Goal: Task Accomplishment & Management: Complete application form

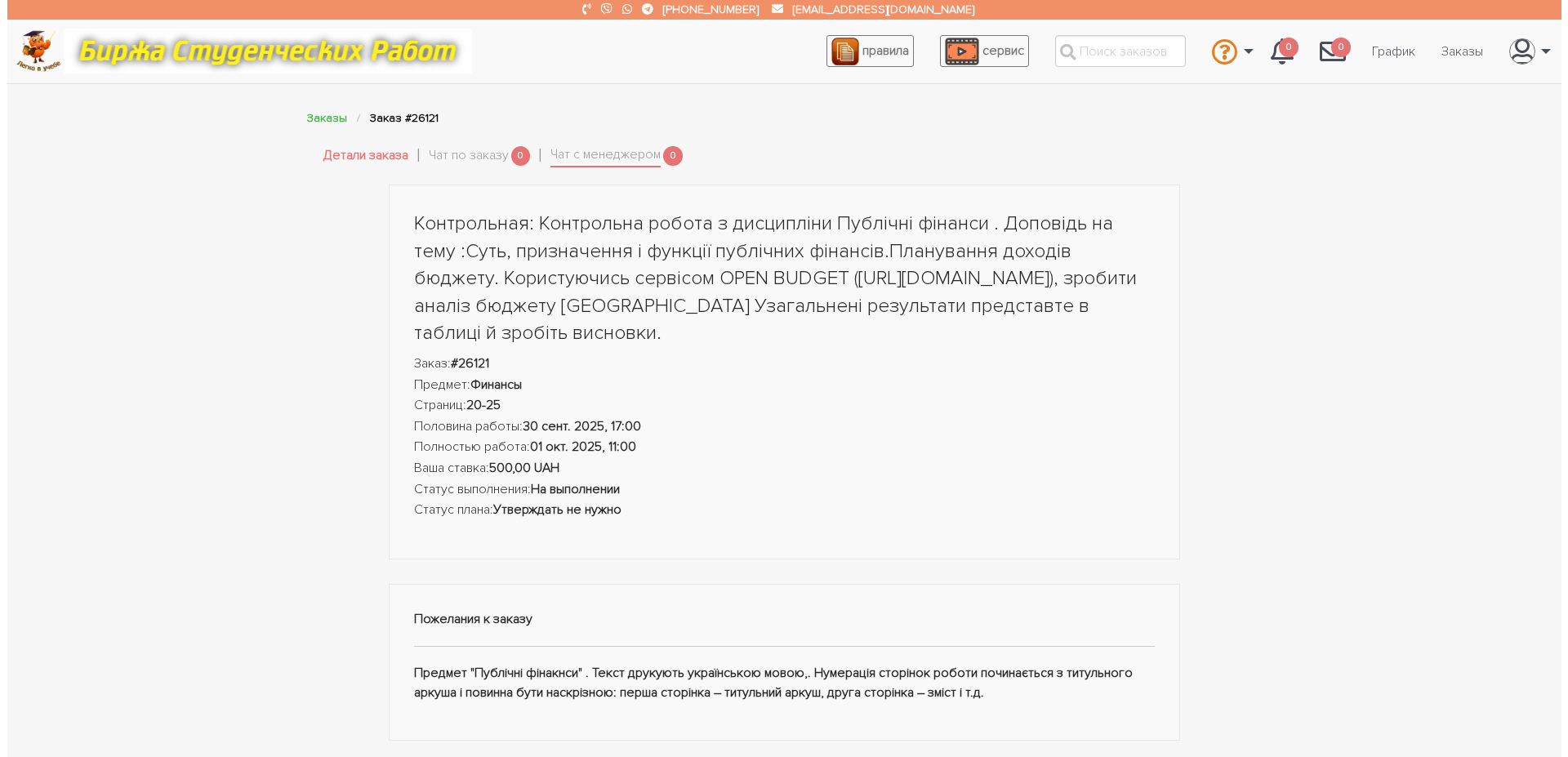
scroll to position [500, 0]
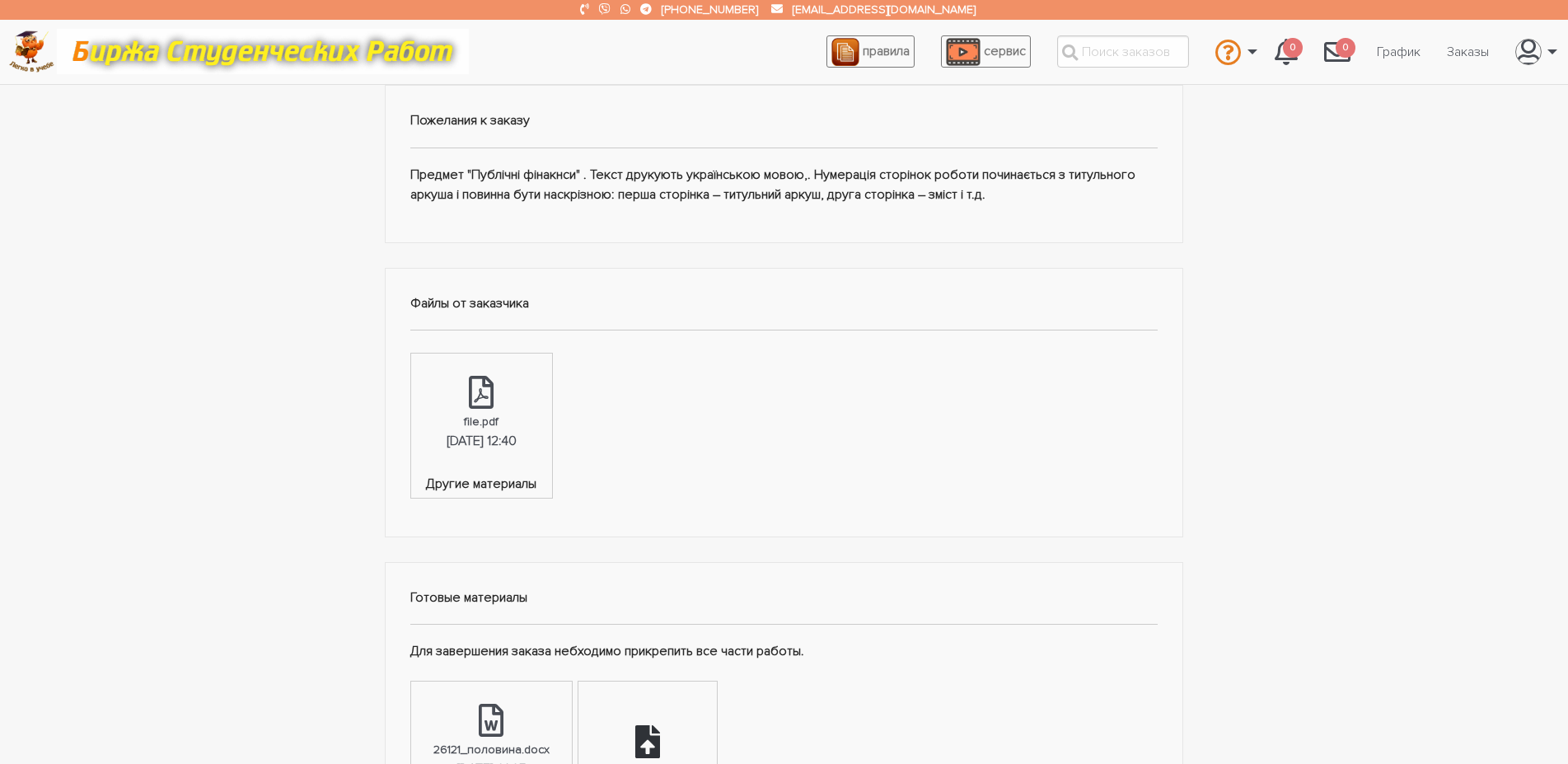
click at [686, 695] on div "Загрузить файл" at bounding box center [647, 753] width 137 height 144
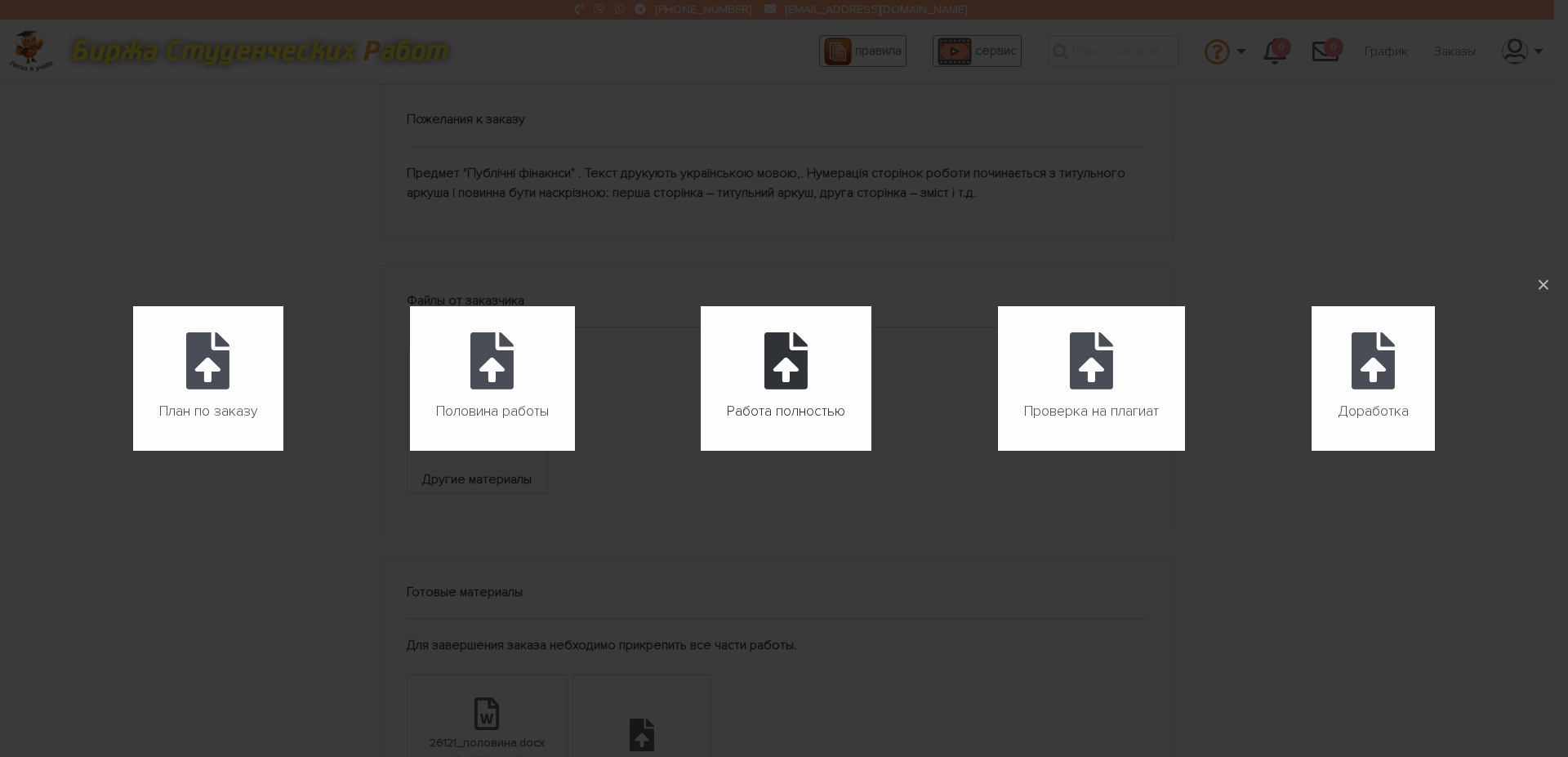
click at [797, 381] on icon at bounding box center [785, 361] width 43 height 57
click at [702, 451] on input "Работа полностью" at bounding box center [701, 451] width 1 height 1
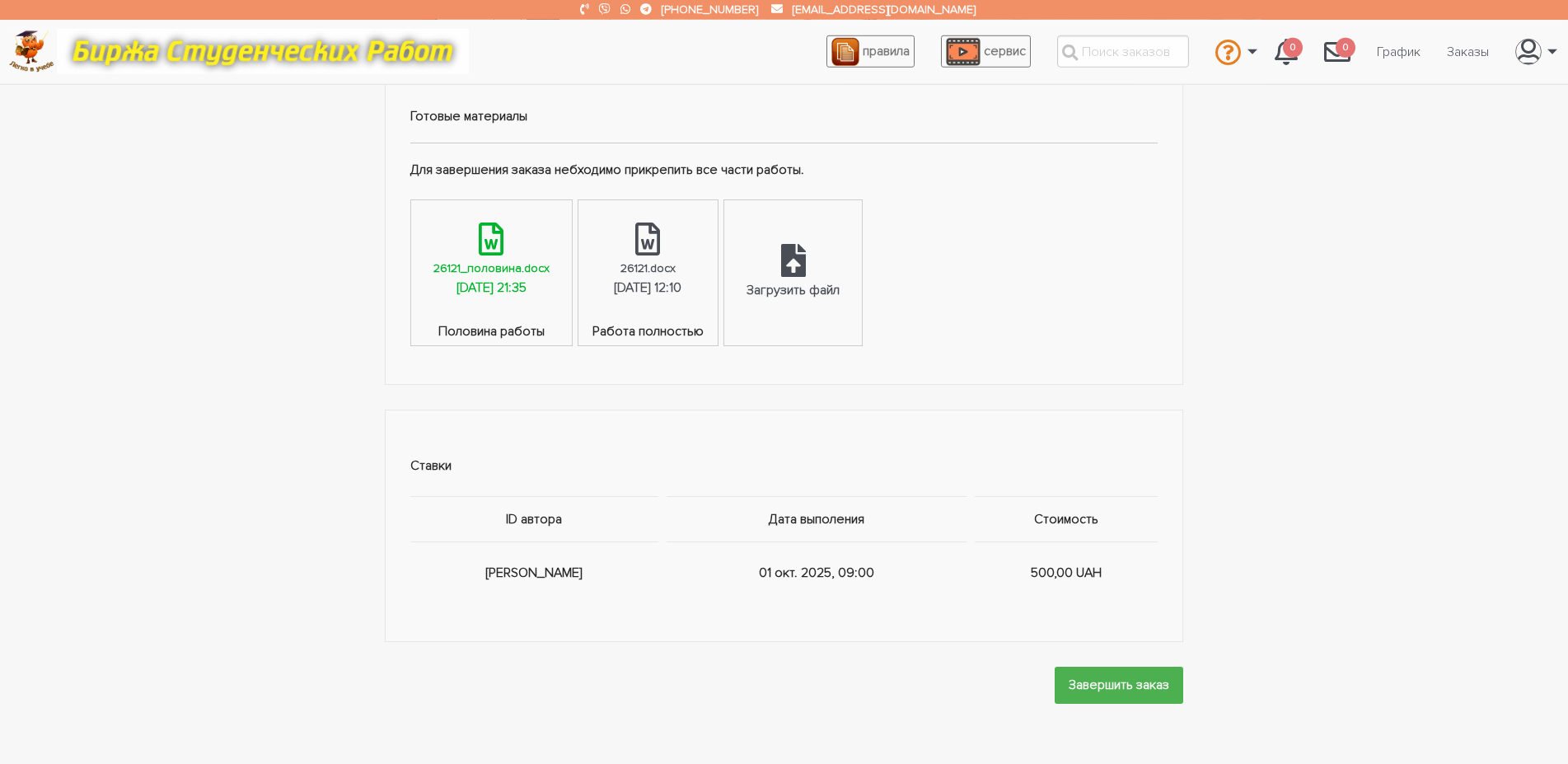
scroll to position [1008, 0]
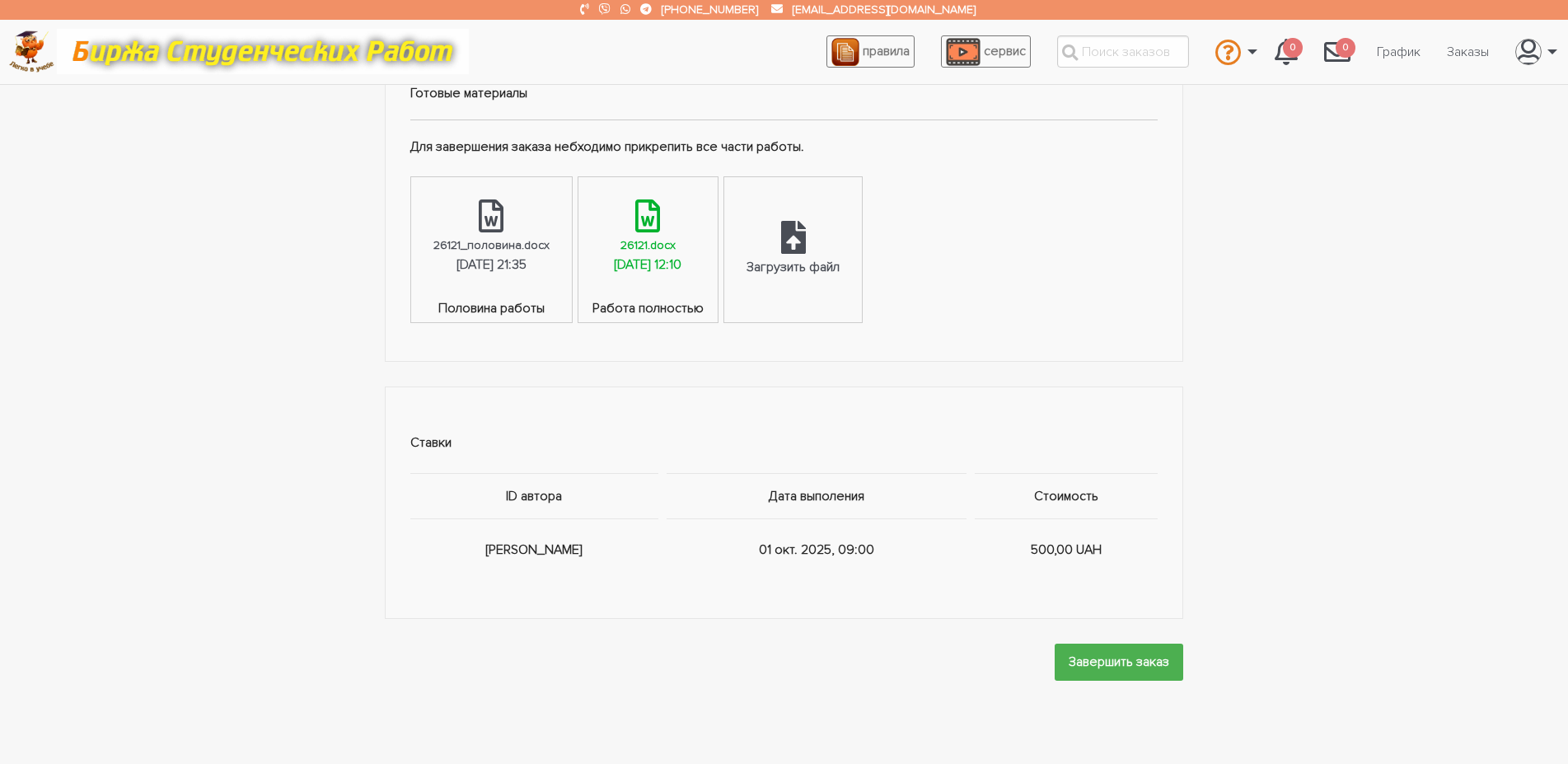
click at [670, 244] on div "26121.docx" at bounding box center [647, 245] width 55 height 19
click at [840, 265] on div "Загрузить файл" at bounding box center [792, 268] width 93 height 21
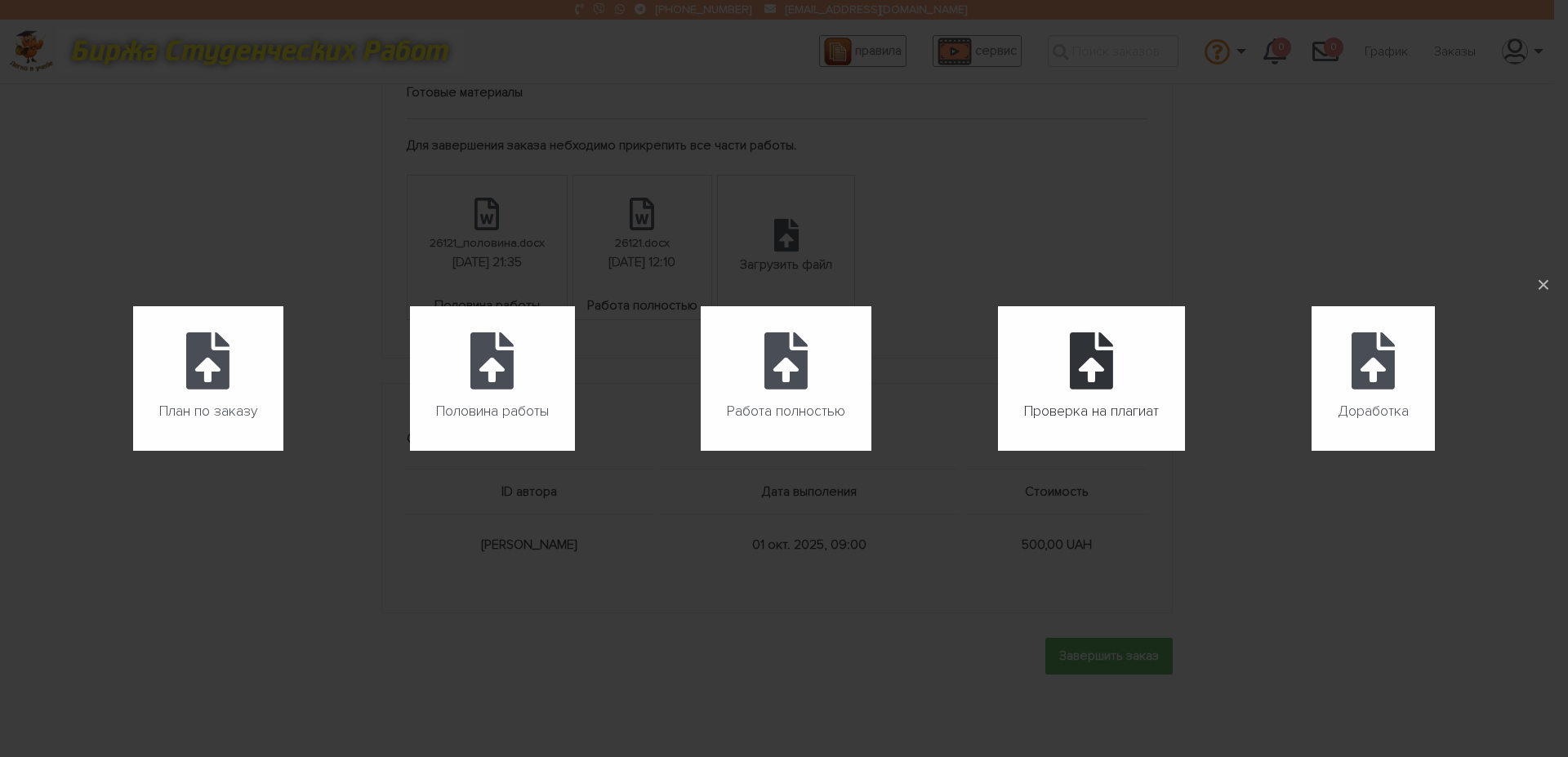
click at [1165, 378] on label "Проверка на плагиат" at bounding box center [1091, 378] width 187 height 145
click at [999, 451] on input "Проверка на плагиат" at bounding box center [998, 451] width 1 height 1
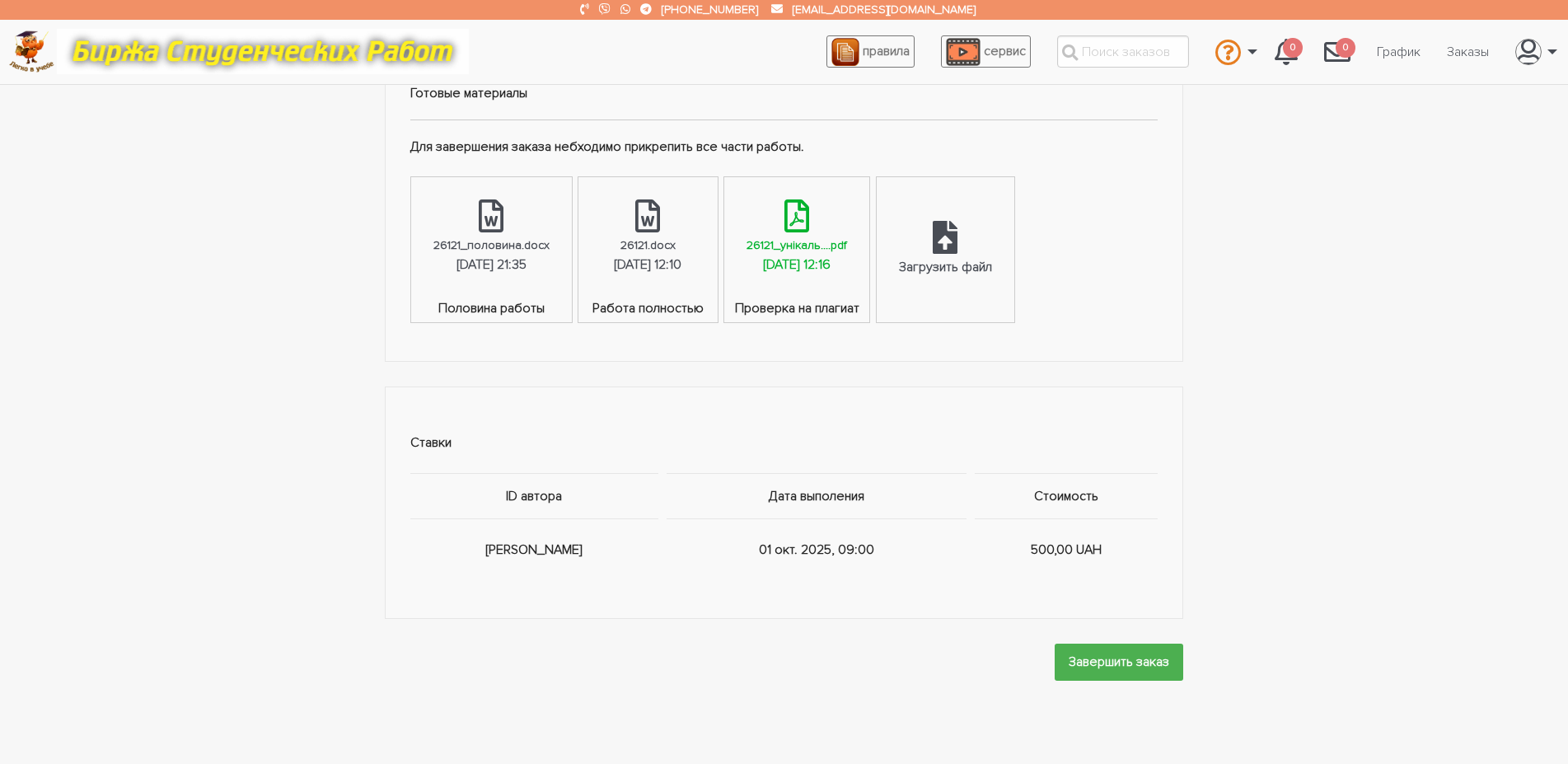
click at [830, 265] on div "01.10.2025, 12:16" at bounding box center [796, 265] width 68 height 21
click at [1103, 663] on input "Завершить заказ" at bounding box center [1118, 663] width 128 height 37
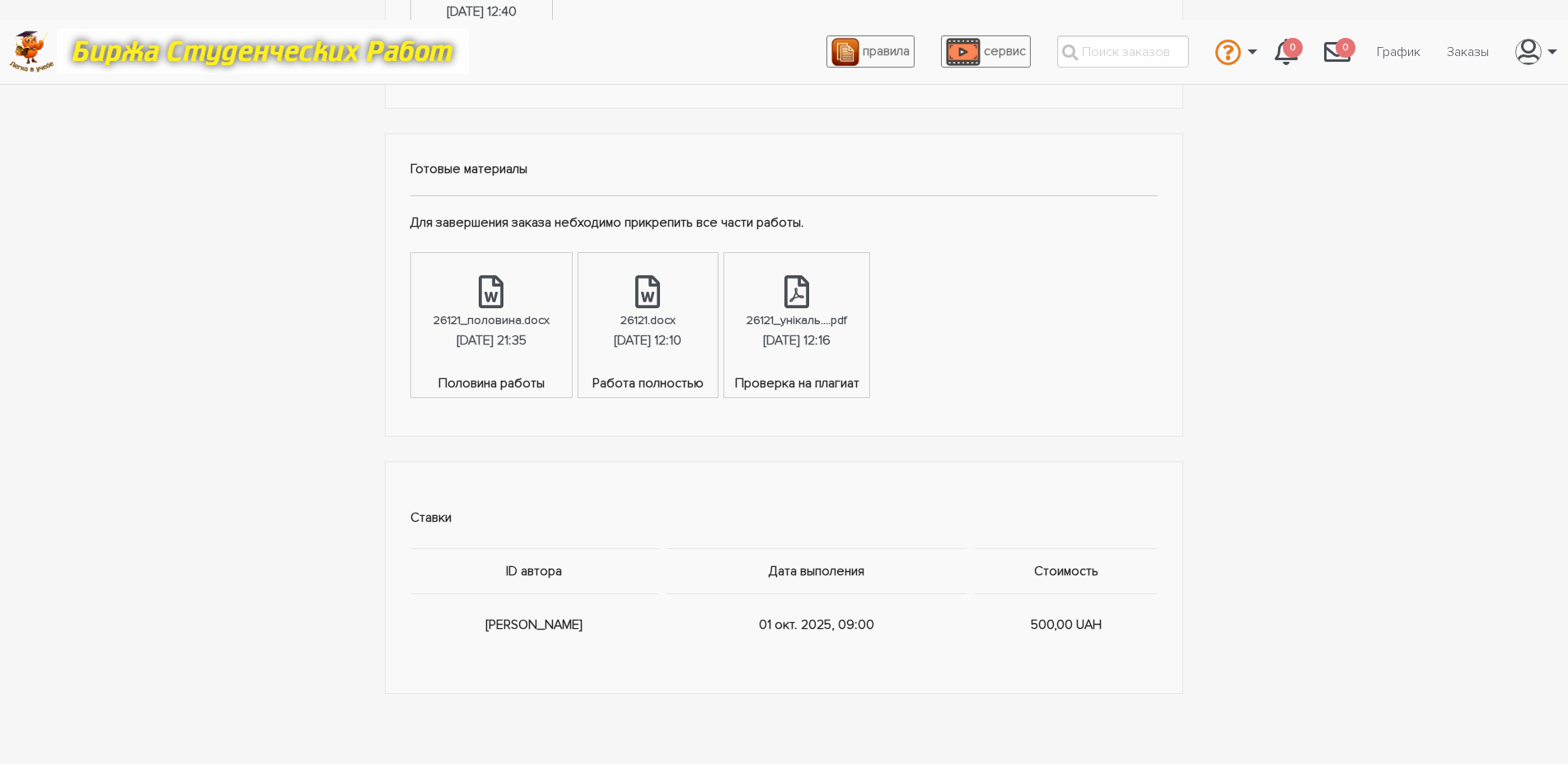
scroll to position [0, 0]
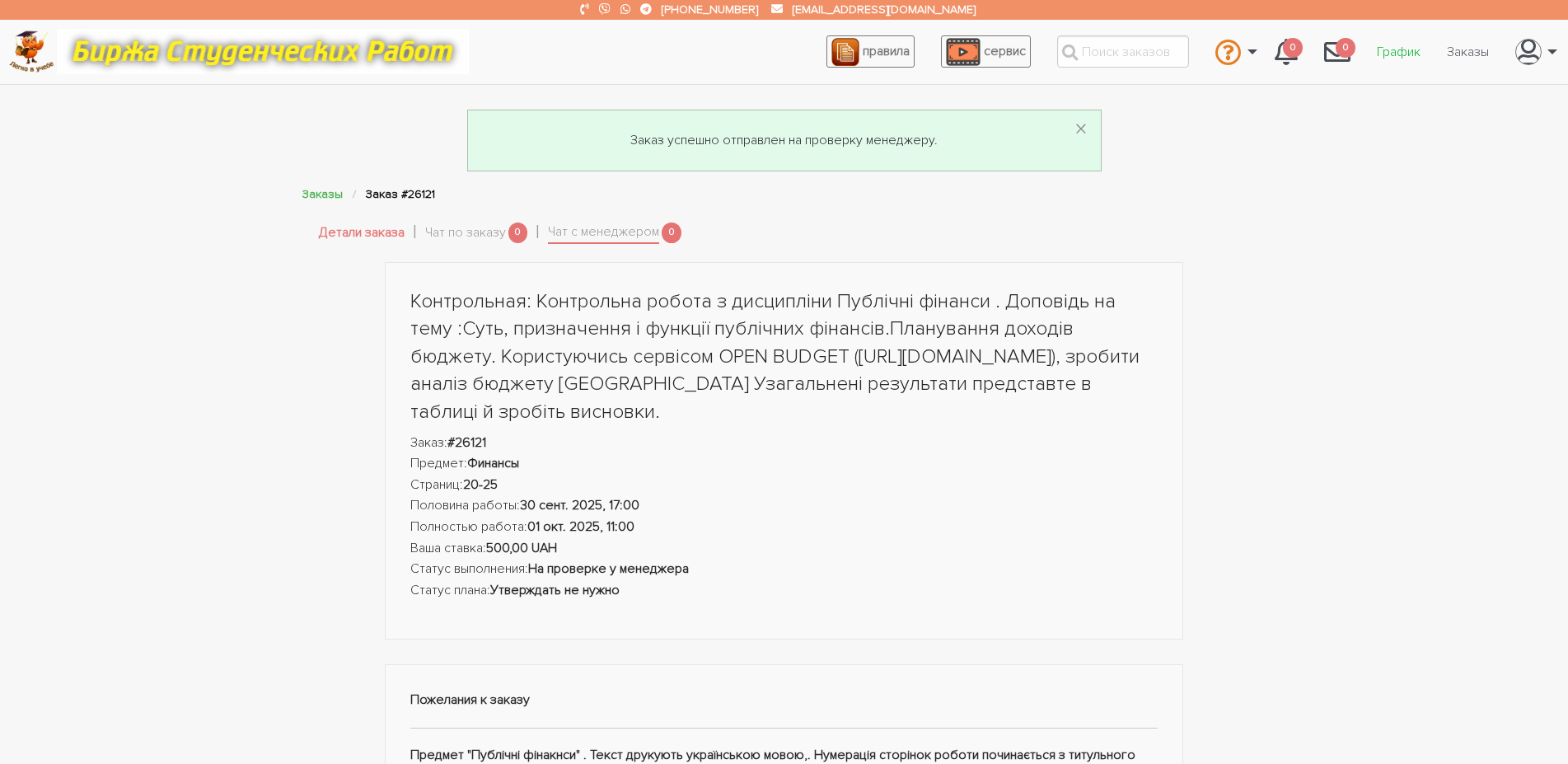
click at [1409, 47] on link "График" at bounding box center [1398, 52] width 70 height 32
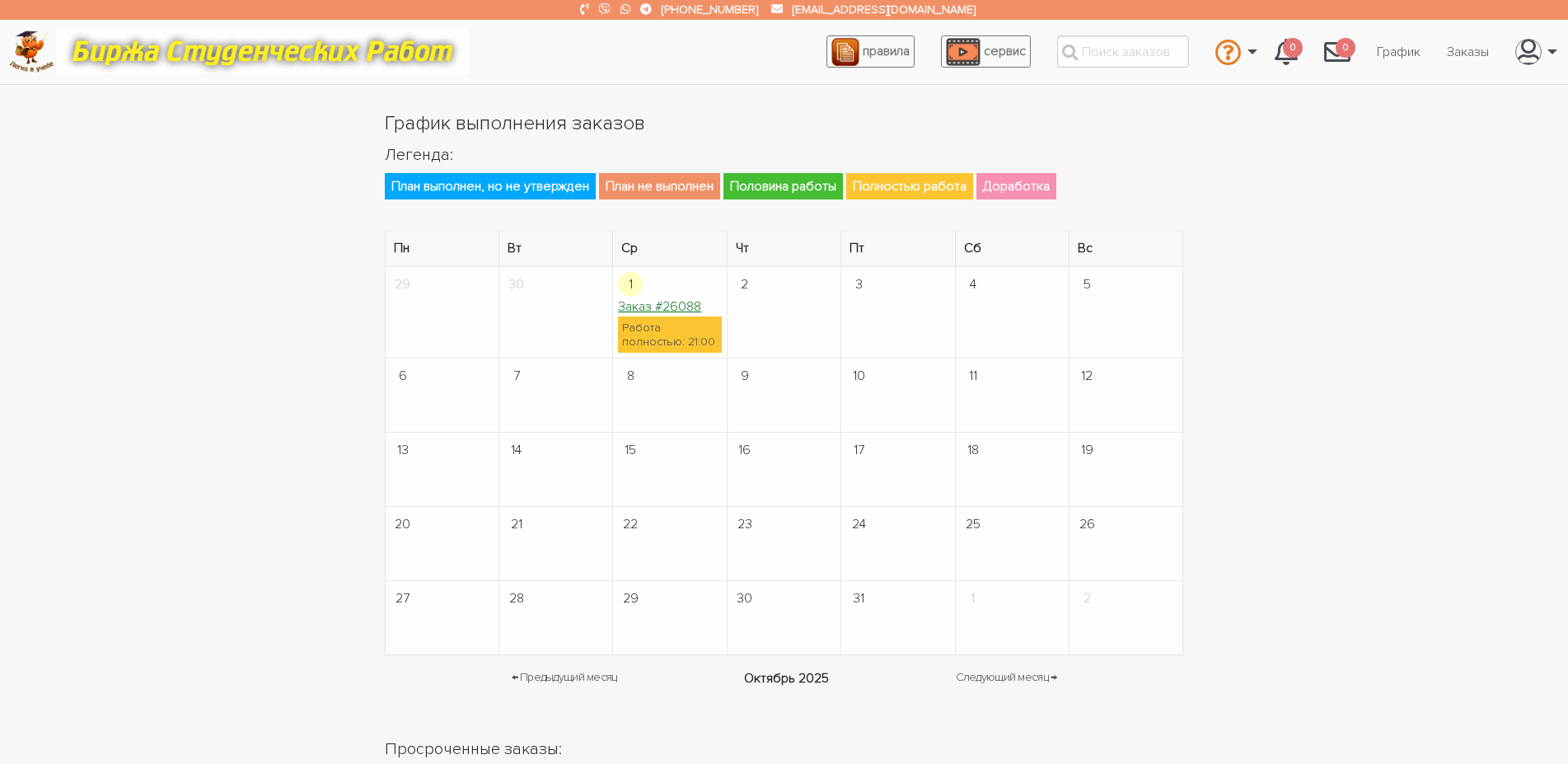
click at [685, 305] on link "Заказ #26088" at bounding box center [660, 307] width 84 height 17
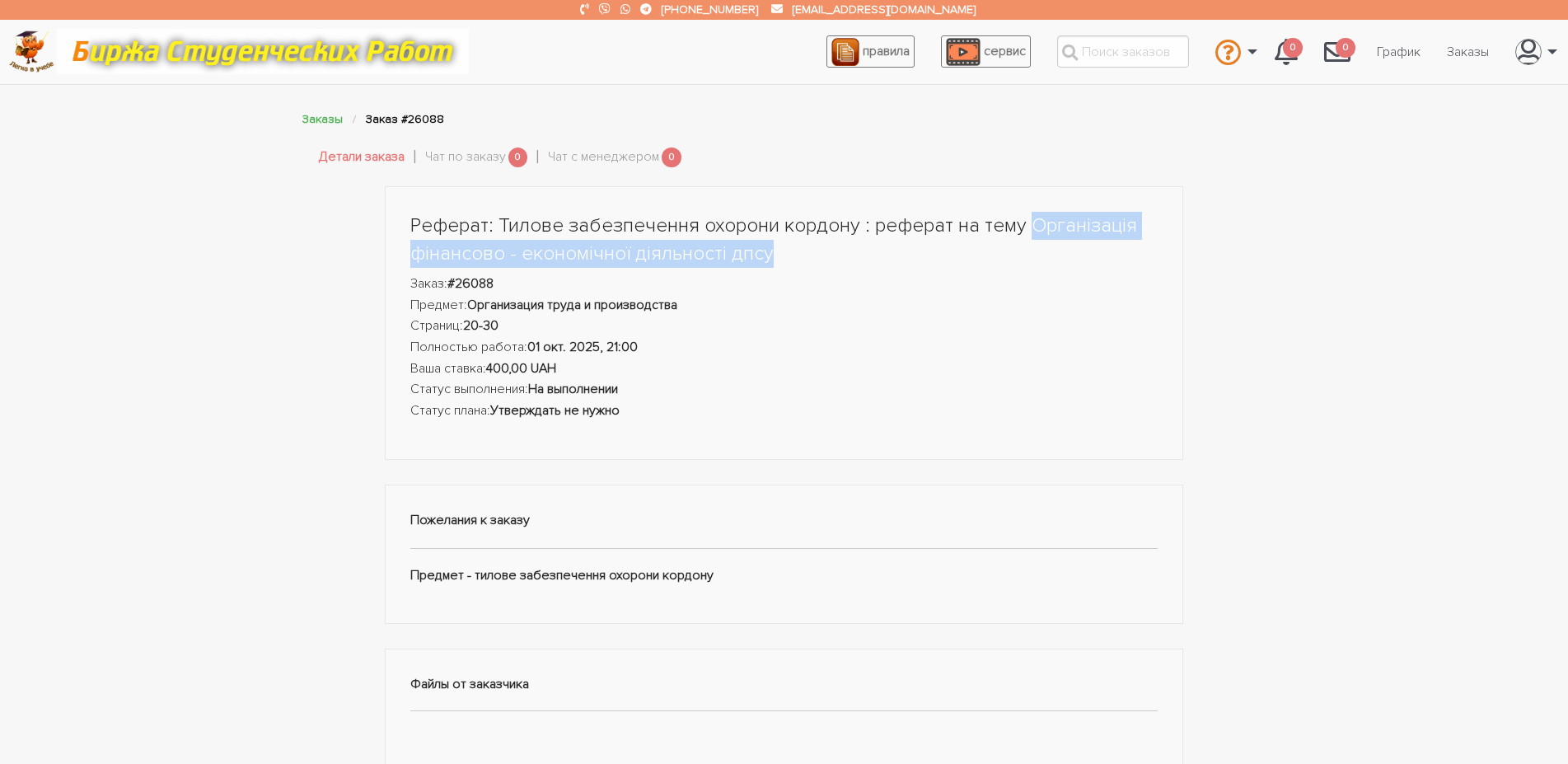
drag, startPoint x: 1026, startPoint y: 225, endPoint x: 773, endPoint y: 256, distance: 254.9
click at [773, 256] on h1 "Реферат: Тилове забезпечення охорони кордону : реферат на тему Організація фіна…" at bounding box center [784, 239] width 748 height 55
copy h1 "Організація фінансово - економічної діяльності дпсу"
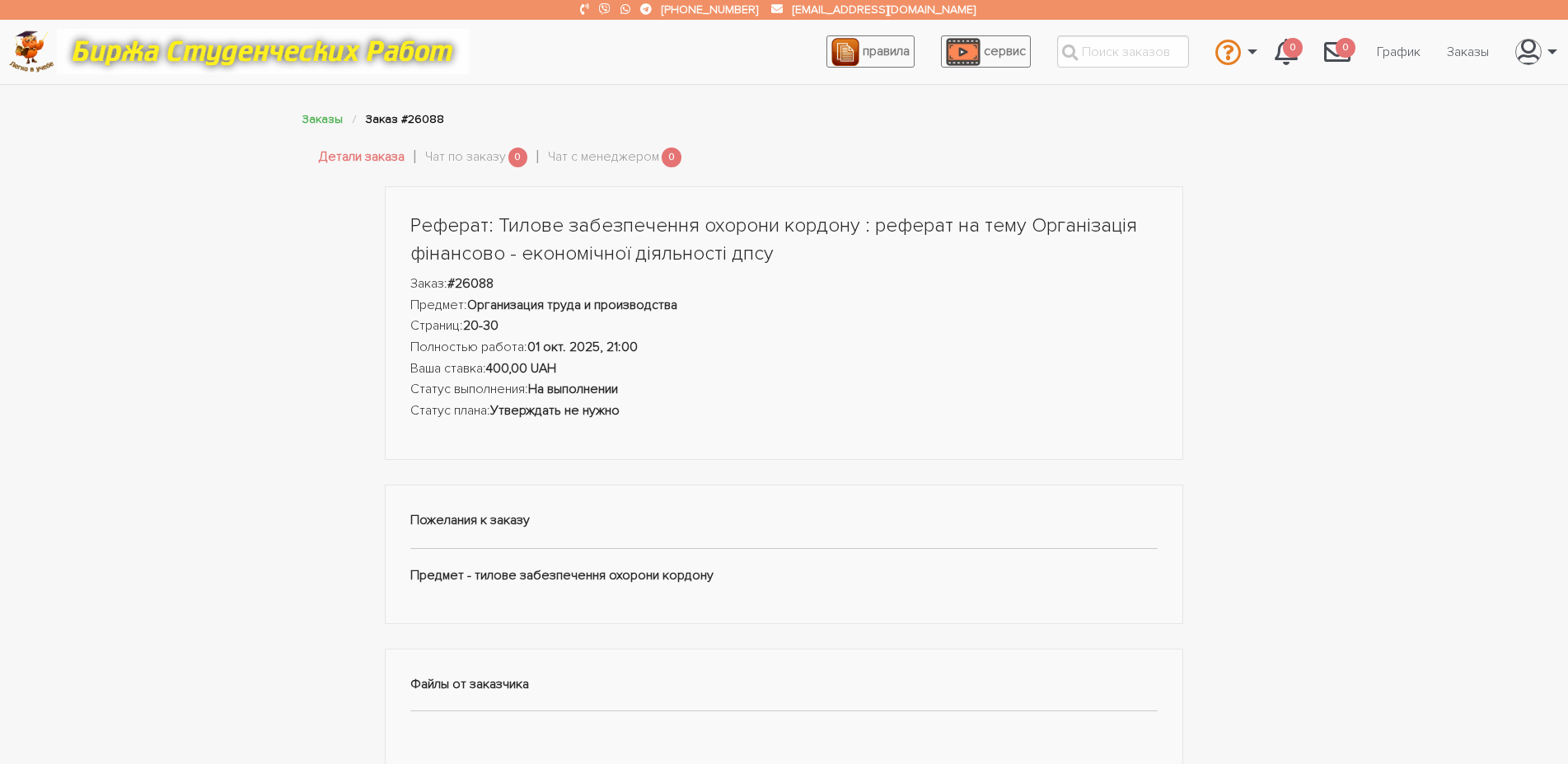
click at [357, 305] on div "Реферат: Тилове забезпечення охорони кордону : реферат на тему Організація фіна…" at bounding box center [784, 631] width 988 height 890
drag, startPoint x: 509, startPoint y: 283, endPoint x: 460, endPoint y: 285, distance: 49.0
click at [460, 285] on li "Заказ: #26088" at bounding box center [784, 283] width 748 height 21
copy strong "26088"
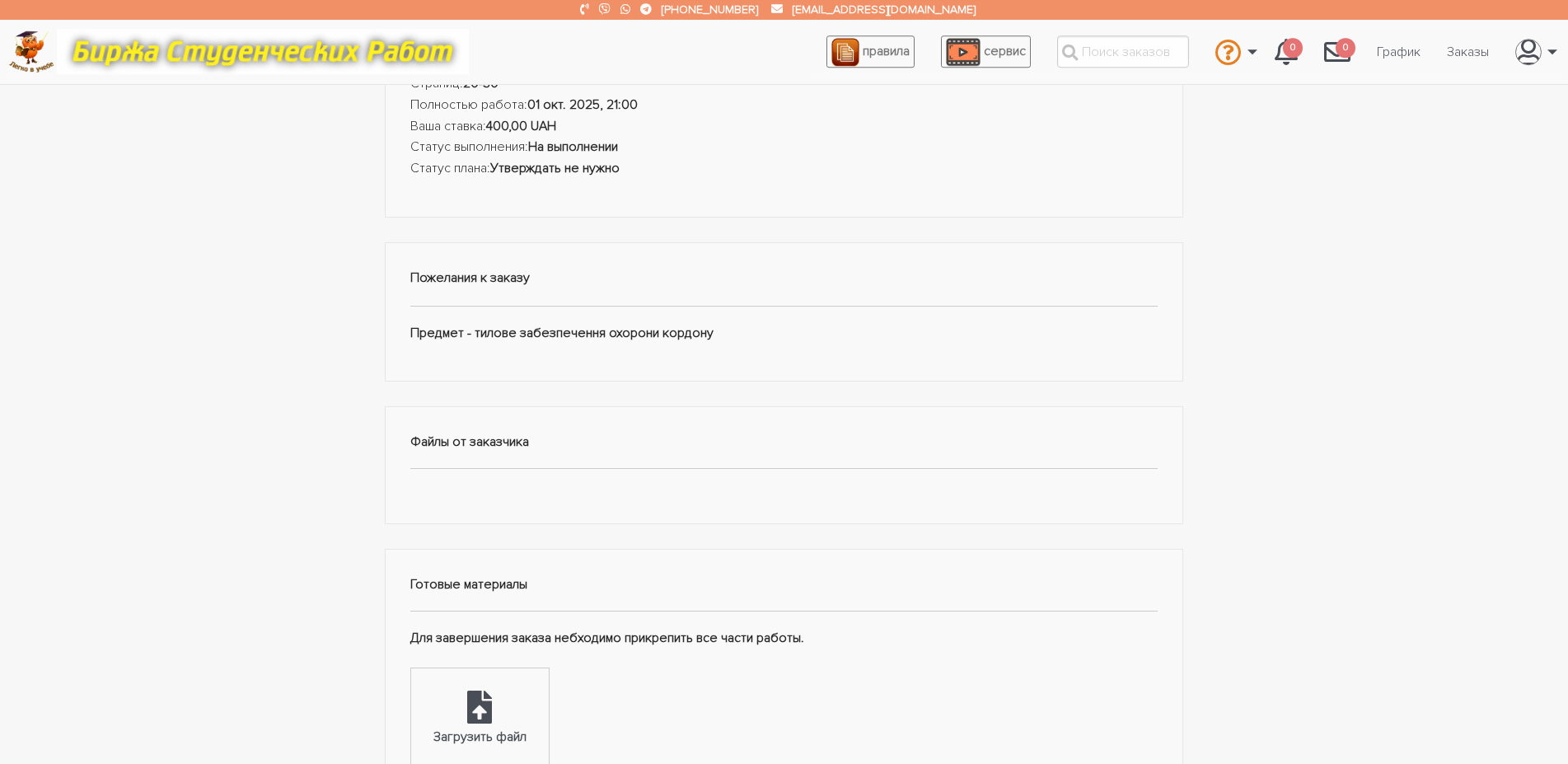
scroll to position [336, 0]
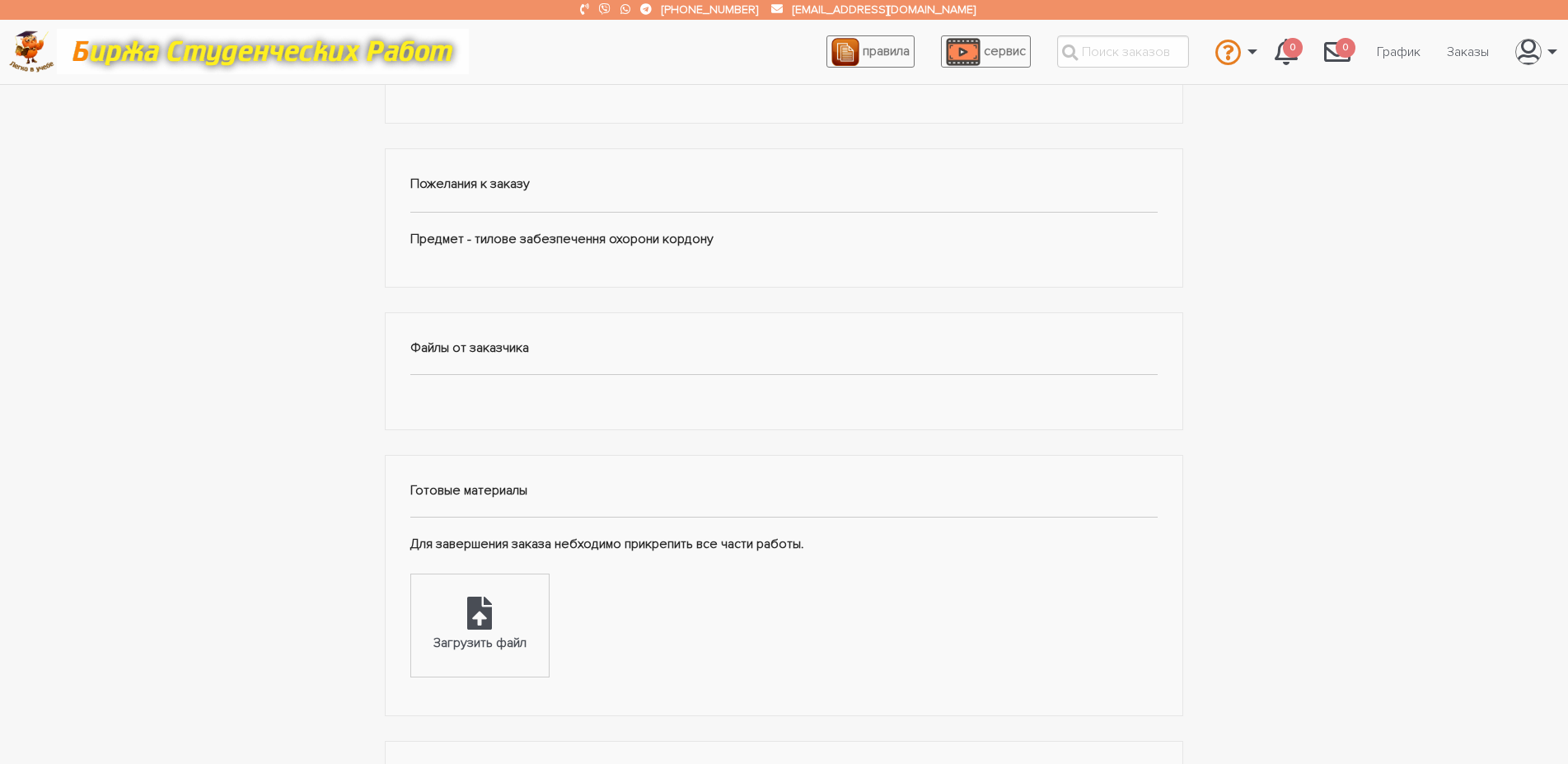
drag, startPoint x: 404, startPoint y: 238, endPoint x: 767, endPoint y: 244, distance: 363.0
click at [767, 244] on div "Пожелания к заказу Предмет - тилове забезпечення охорони кордону" at bounding box center [784, 218] width 799 height 139
copy div "Предмет - тилове забезпечення охорони кордону"
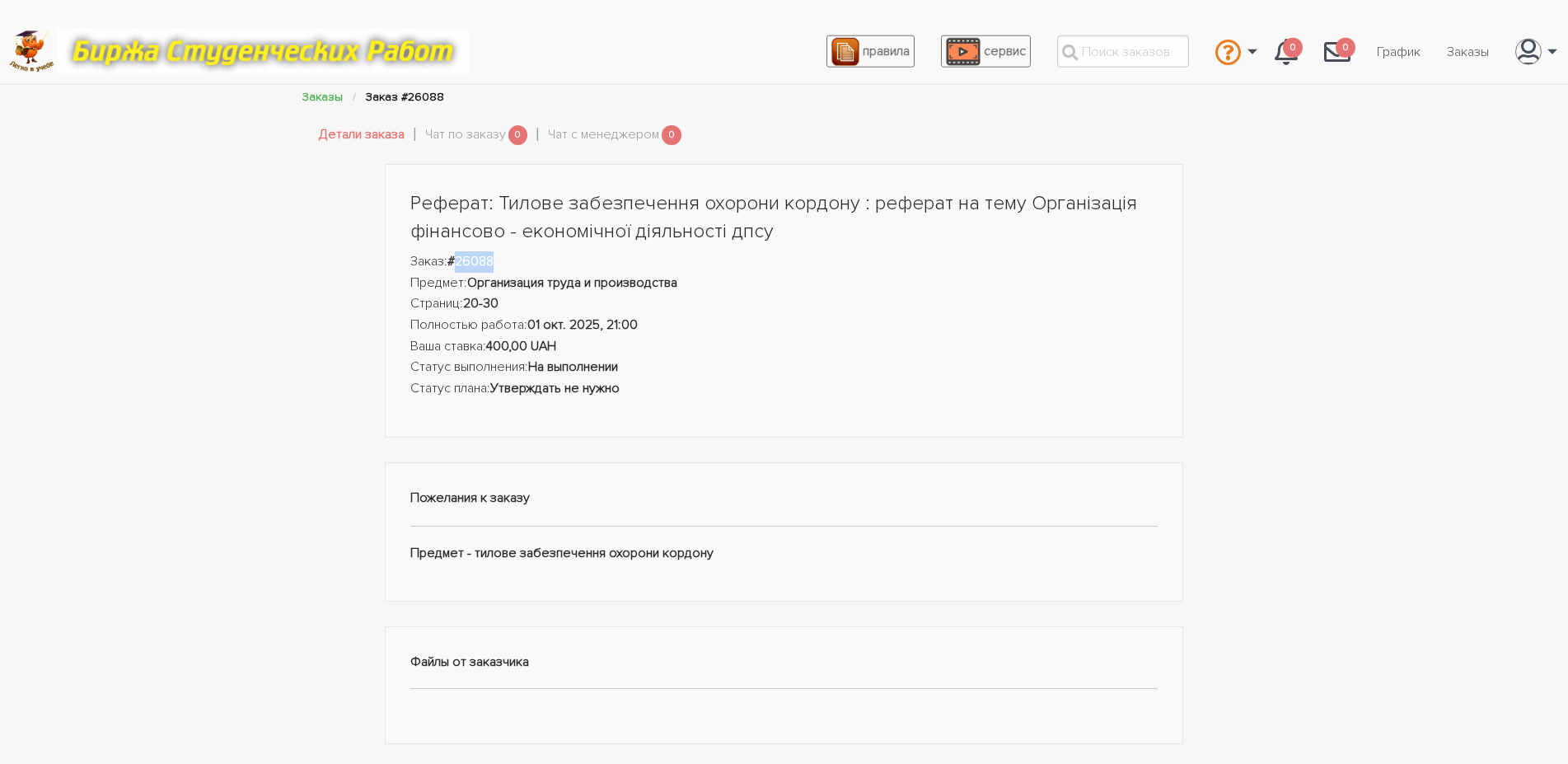
scroll to position [0, 0]
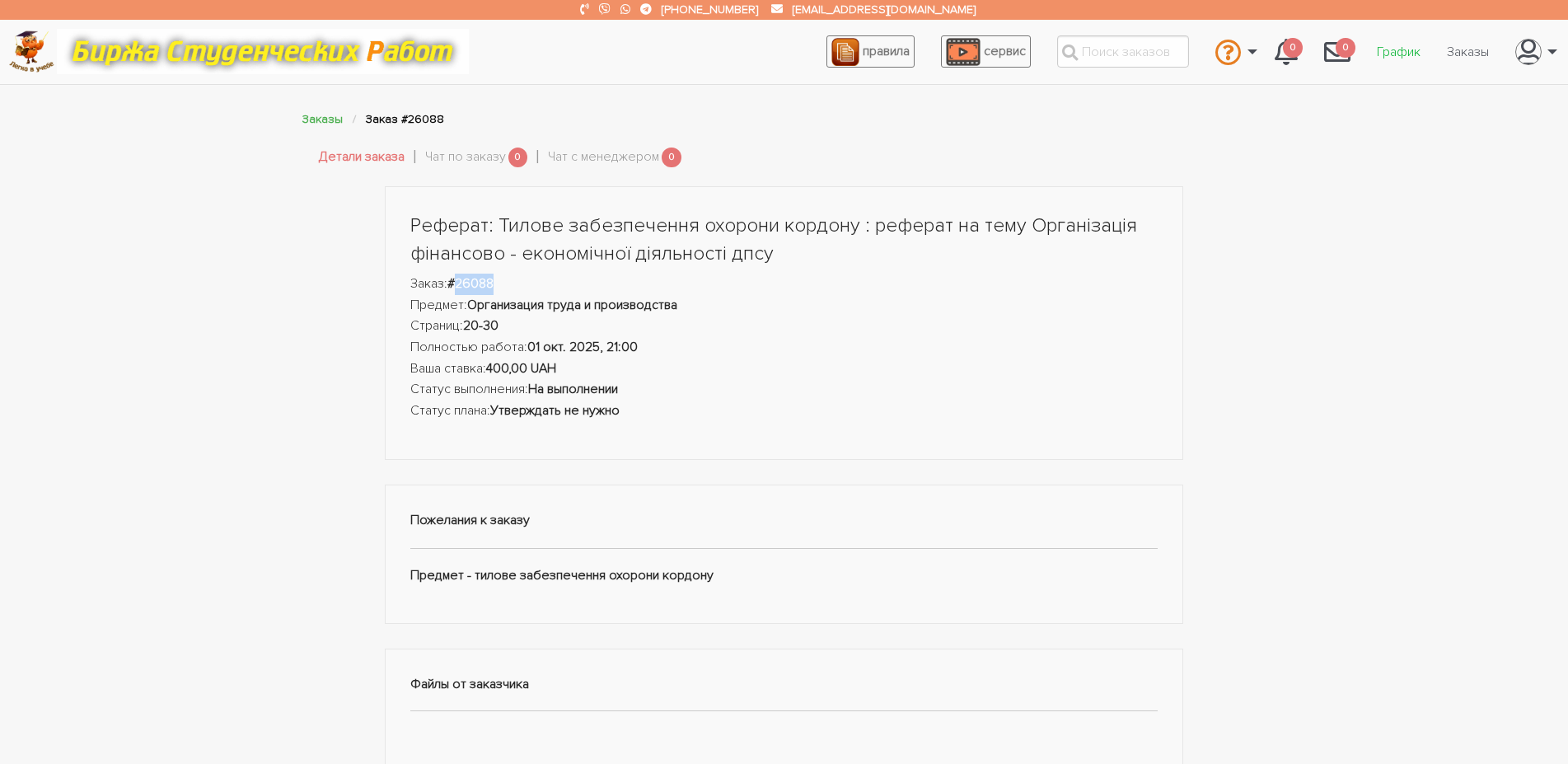
click at [1417, 56] on link "График" at bounding box center [1398, 52] width 70 height 32
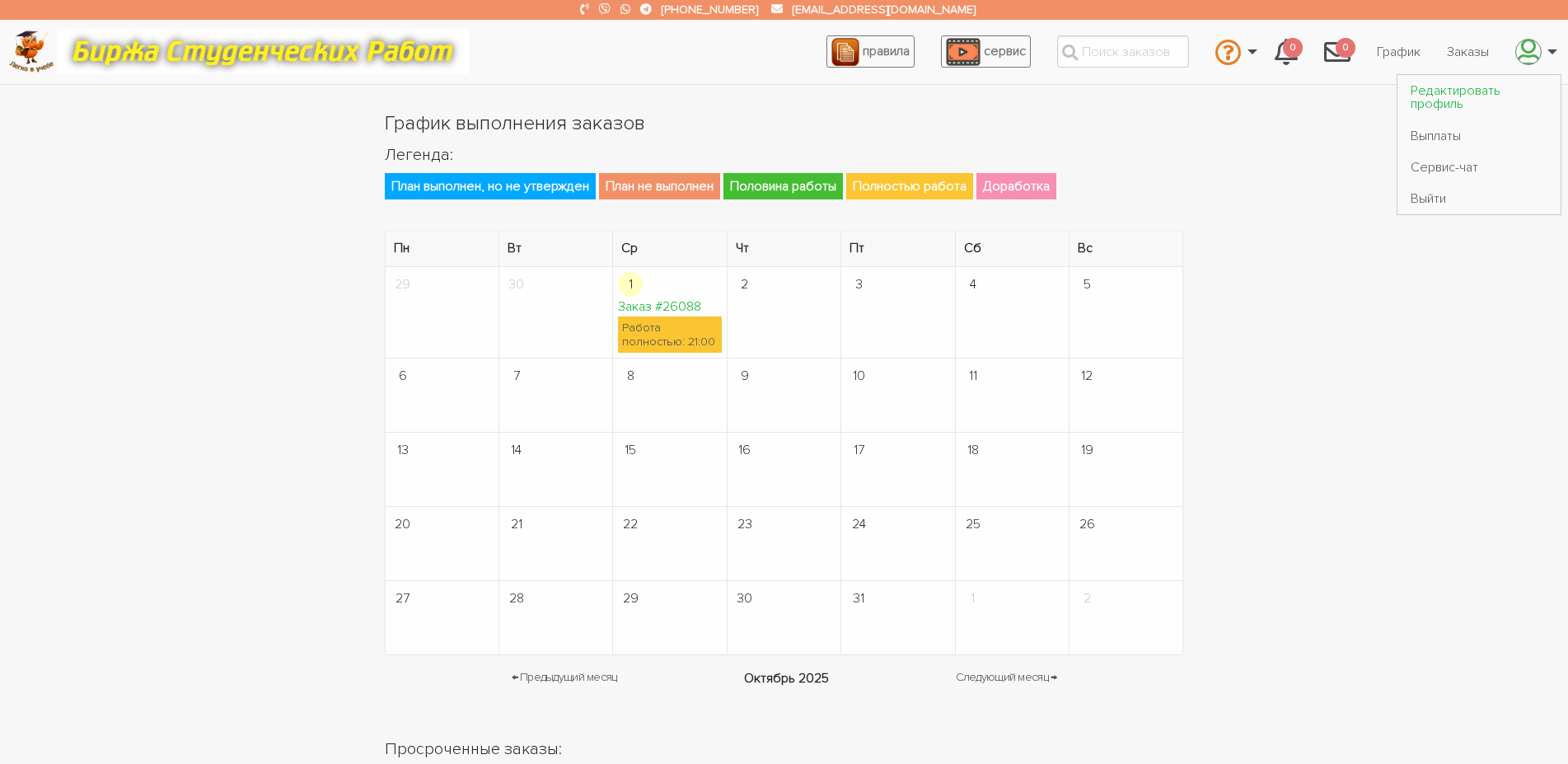
click at [1470, 91] on link "Редактировать профиль" at bounding box center [1479, 98] width 163 height 45
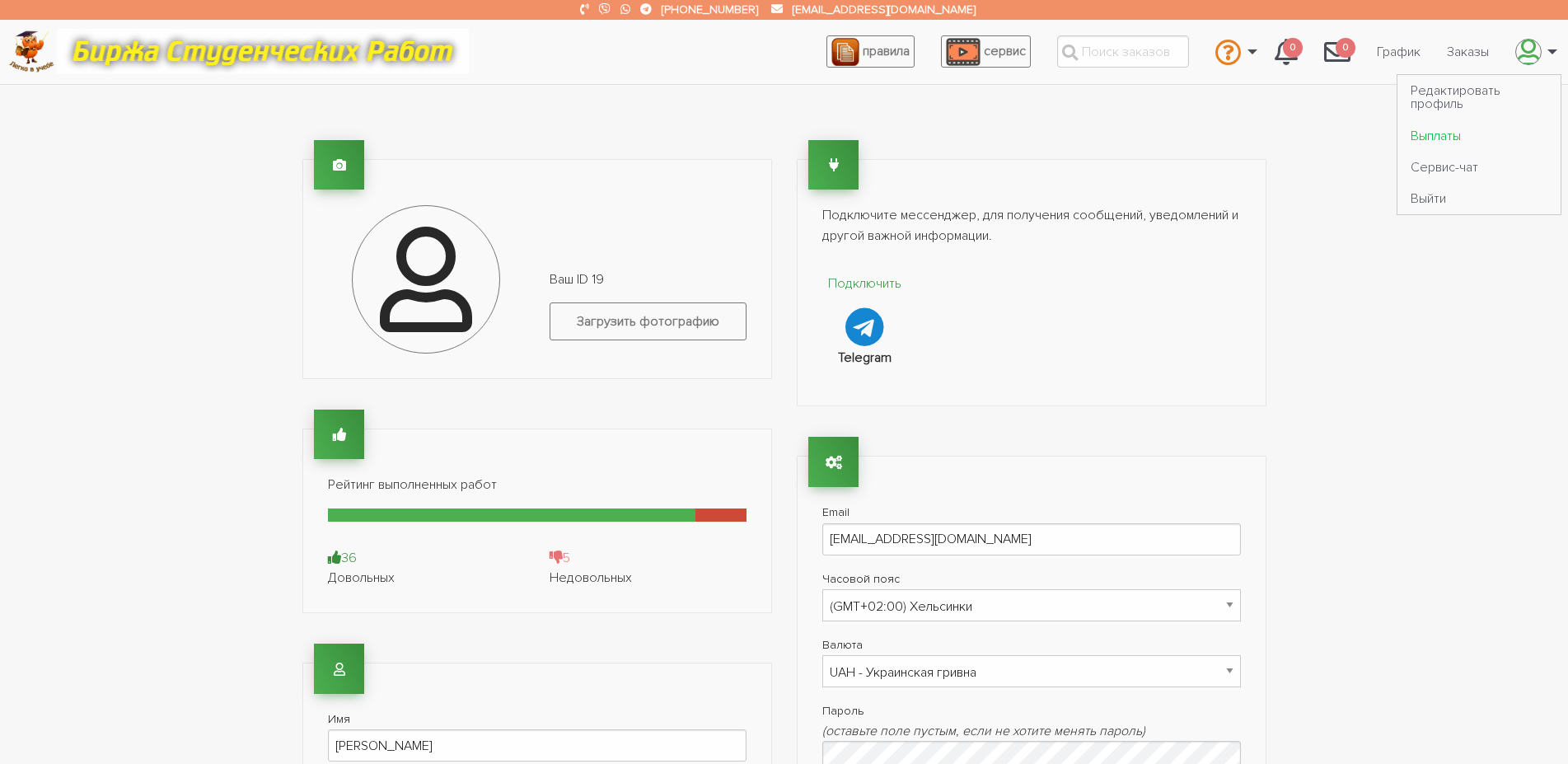
click at [1451, 127] on link "Выплаты" at bounding box center [1479, 136] width 163 height 32
